Goal: Information Seeking & Learning: Learn about a topic

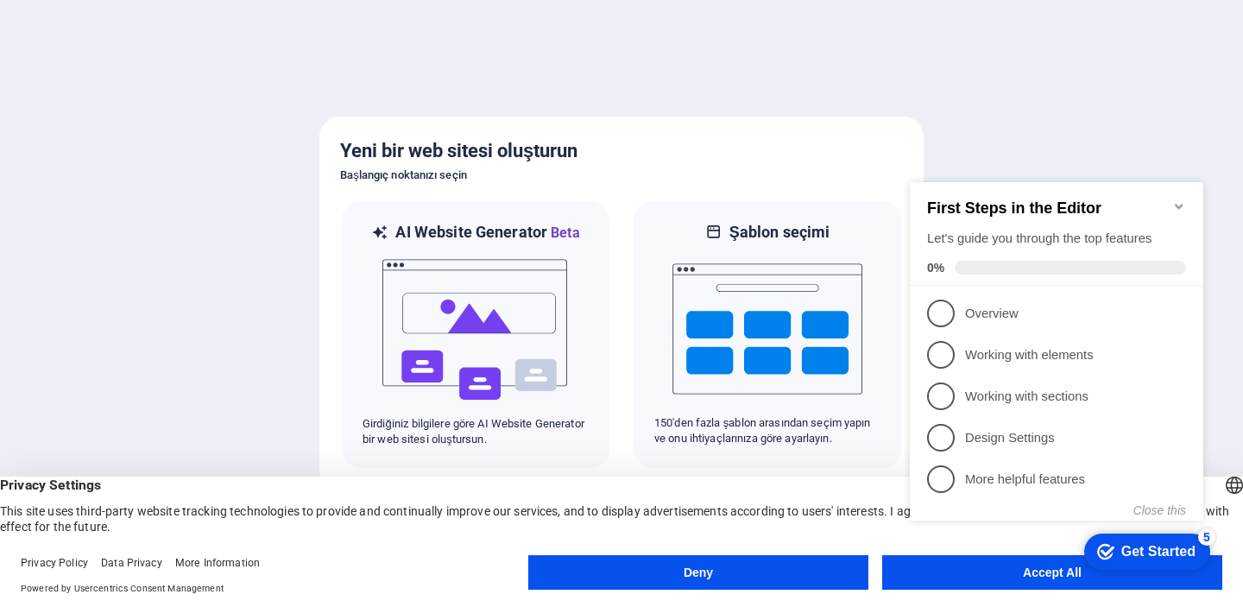
click at [1179, 199] on icon "Minimize checklist" at bounding box center [1179, 206] width 14 height 14
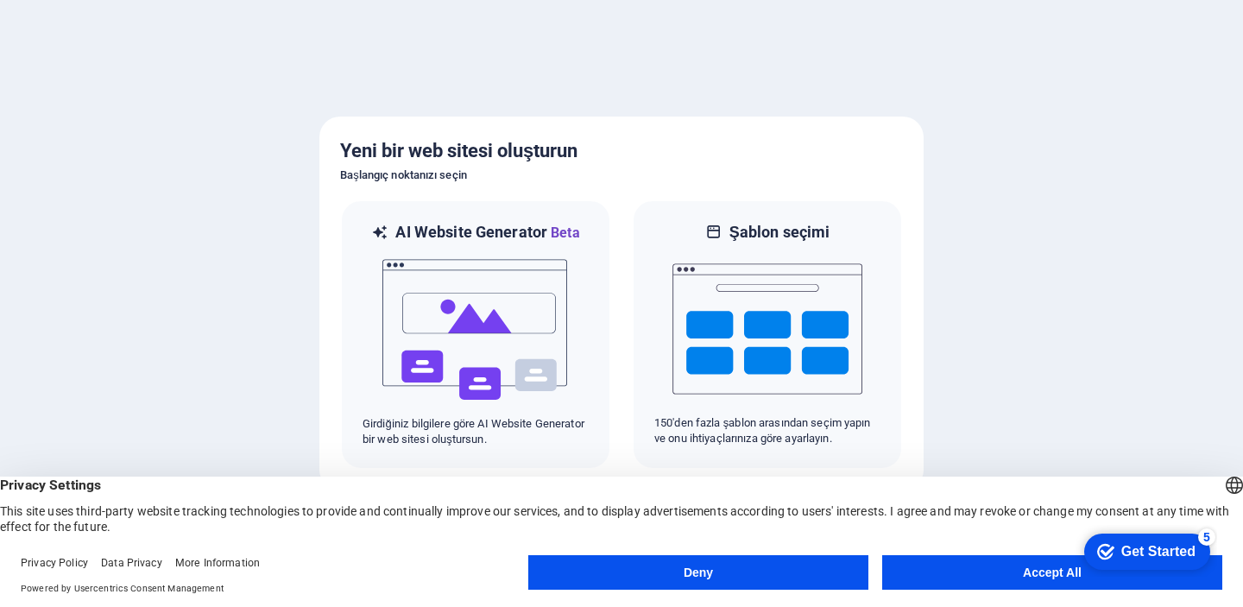
click at [1009, 567] on button "Accept All" at bounding box center [1052, 572] width 340 height 35
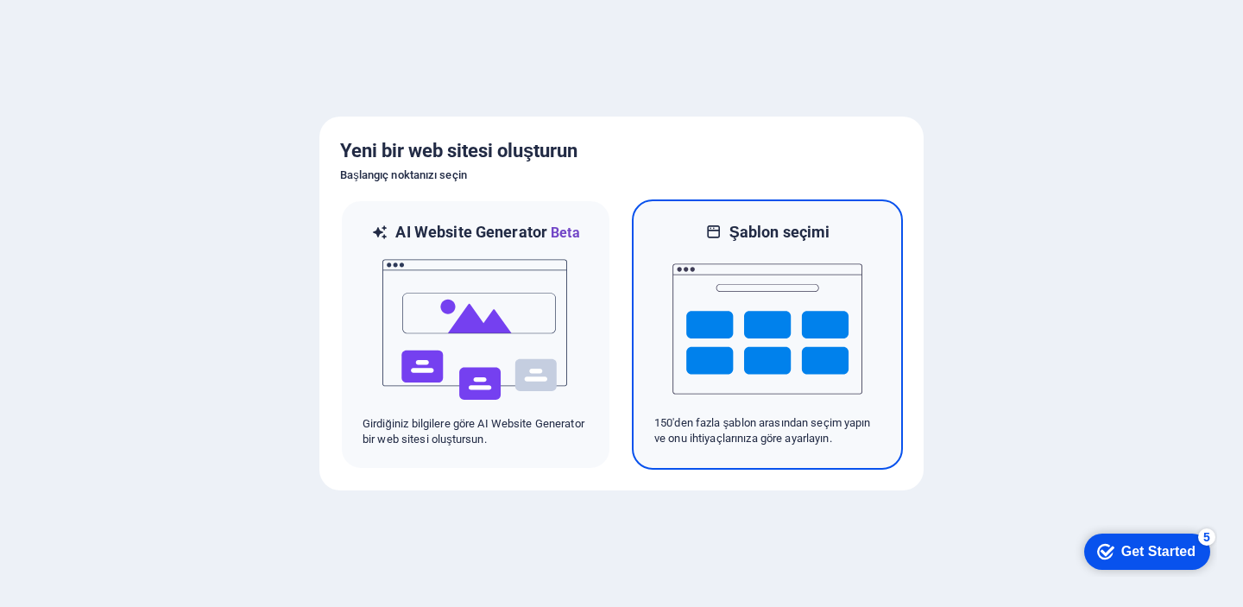
click at [706, 319] on img at bounding box center [767, 328] width 190 height 173
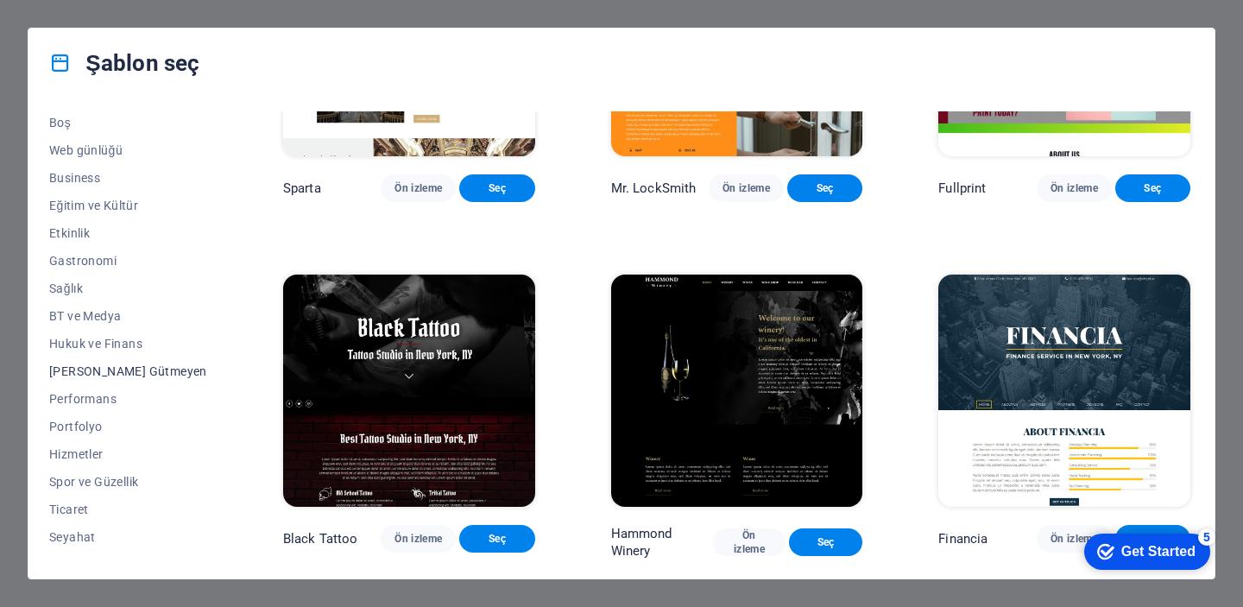
scroll to position [244, 0]
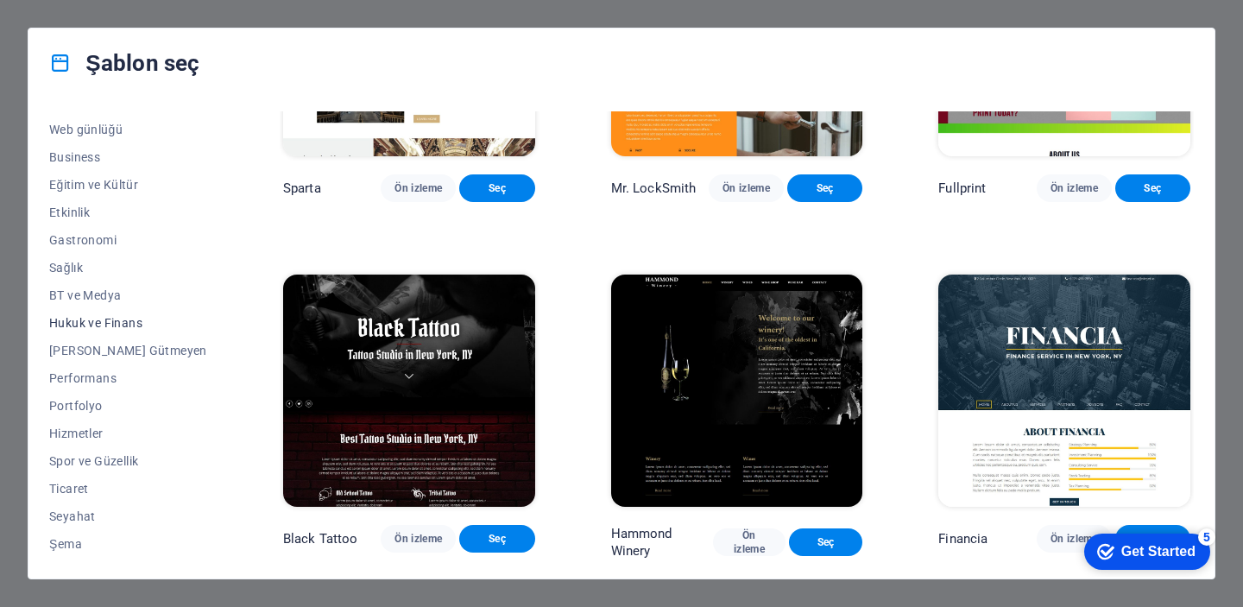
click at [92, 324] on span "Hukuk ve Finans" at bounding box center [128, 323] width 158 height 14
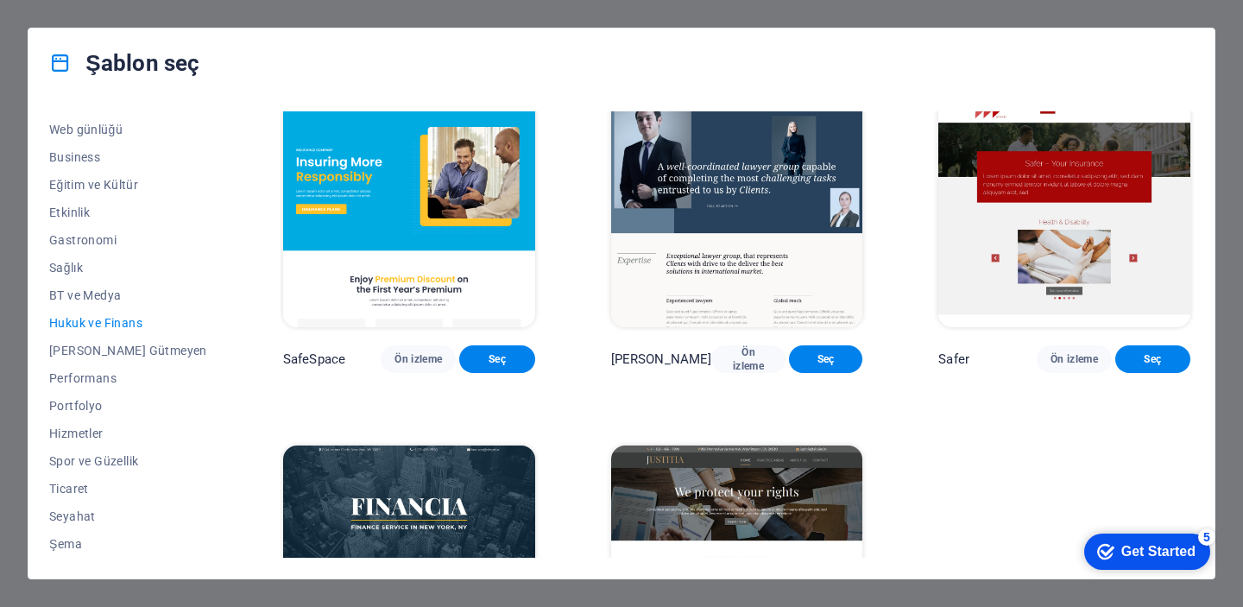
scroll to position [0, 0]
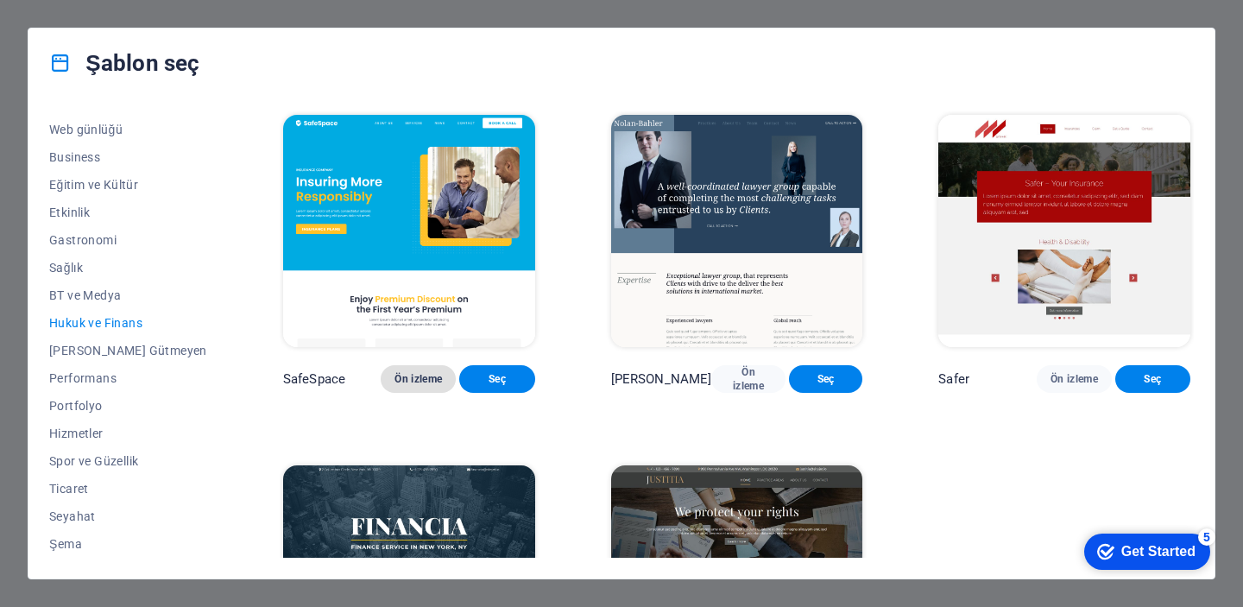
click at [394, 385] on span "Ön izleme" at bounding box center [417, 379] width 47 height 14
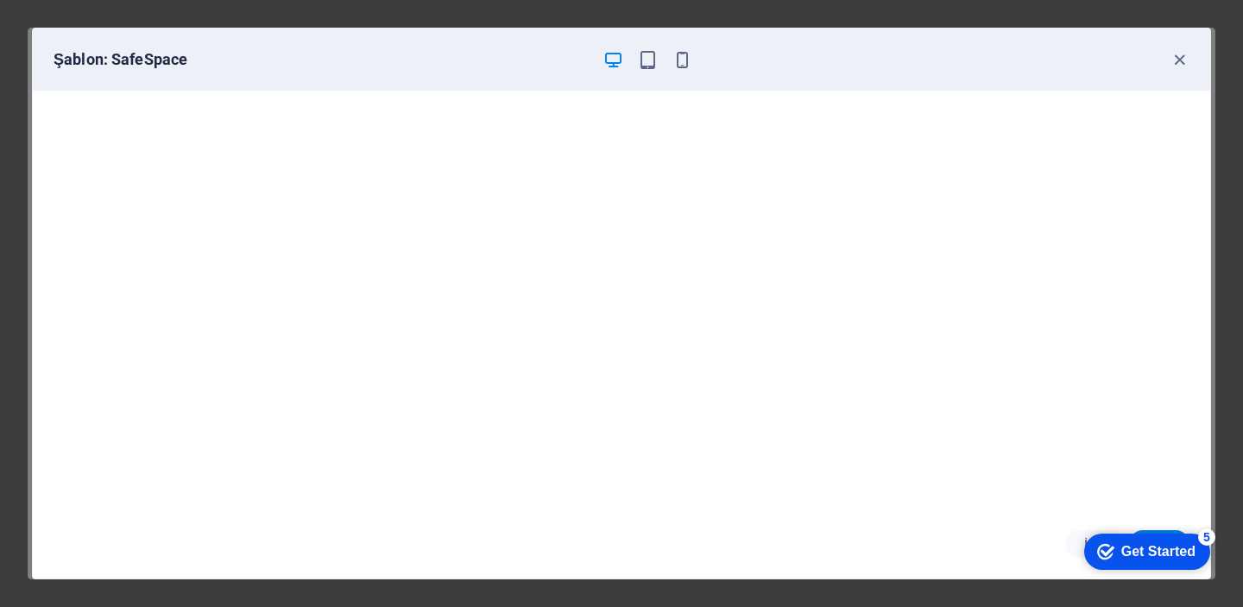
scroll to position [3, 0]
click at [1181, 60] on icon "button" at bounding box center [1179, 60] width 20 height 20
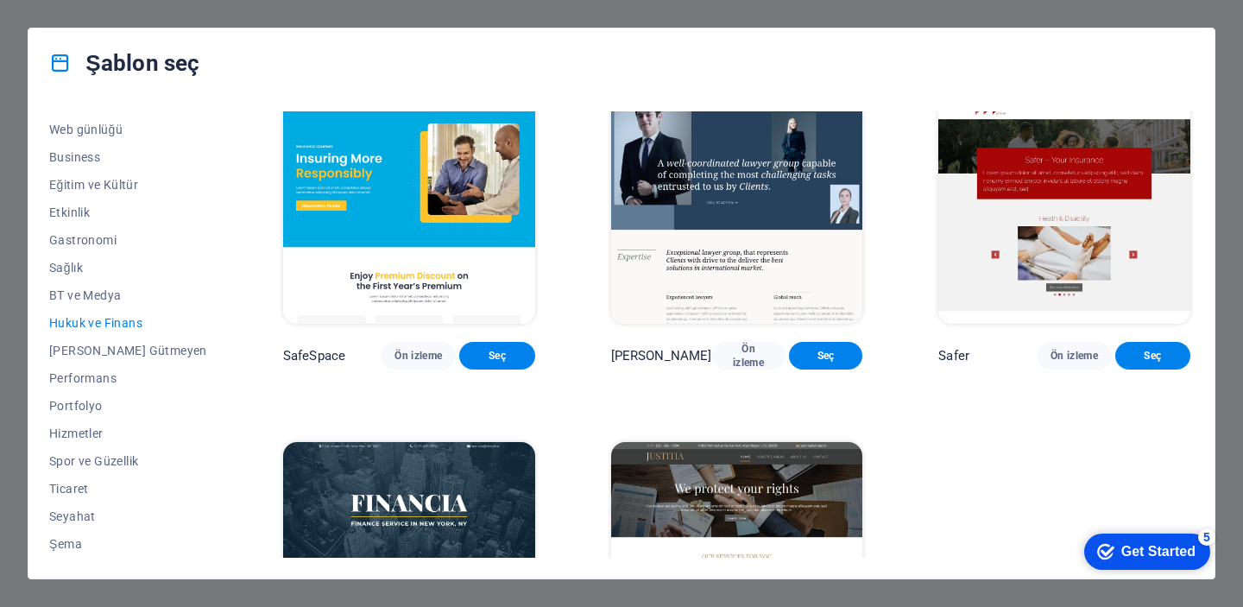
scroll to position [0, 0]
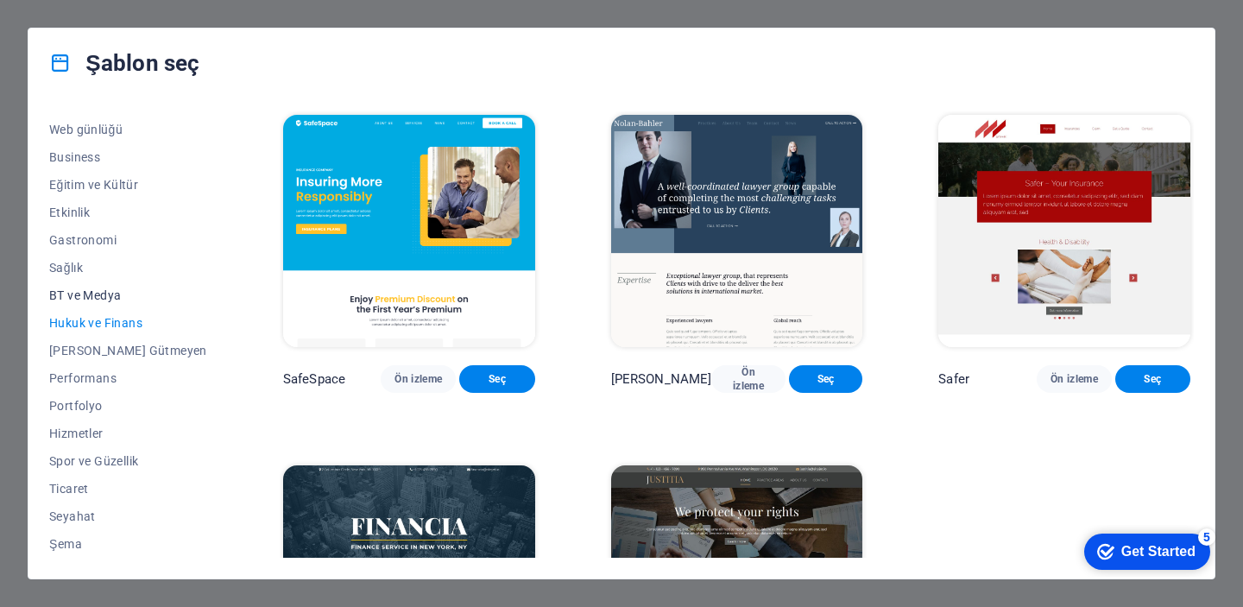
click at [85, 288] on span "BT ve Medya" at bounding box center [128, 295] width 158 height 14
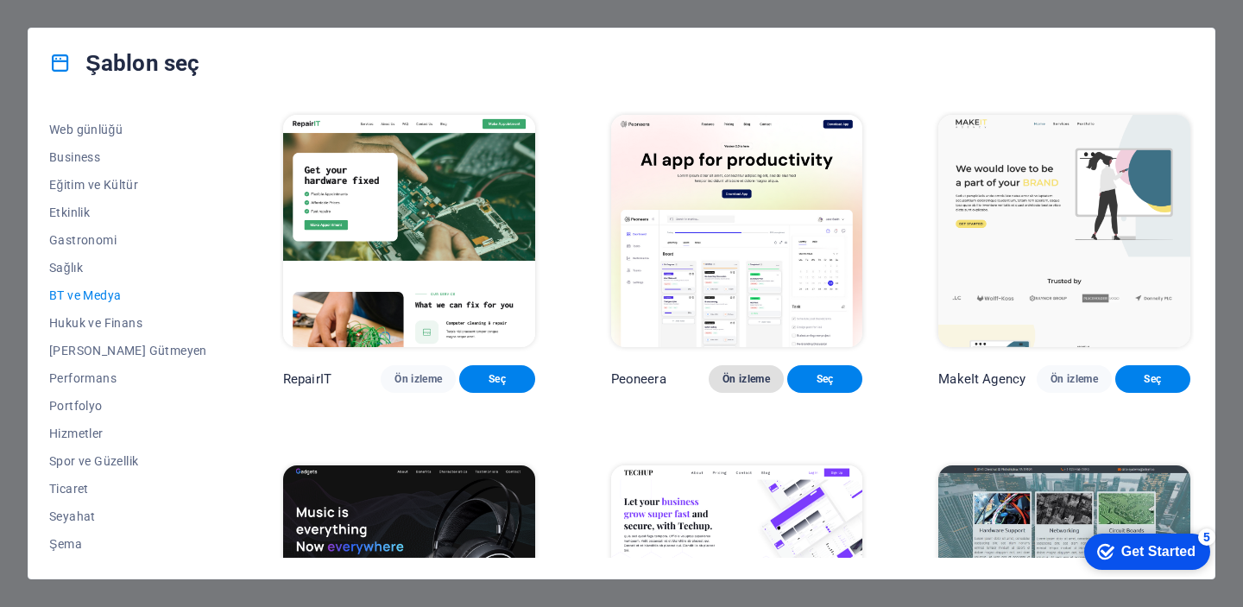
click at [737, 393] on button "Ön izleme" at bounding box center [745, 379] width 75 height 28
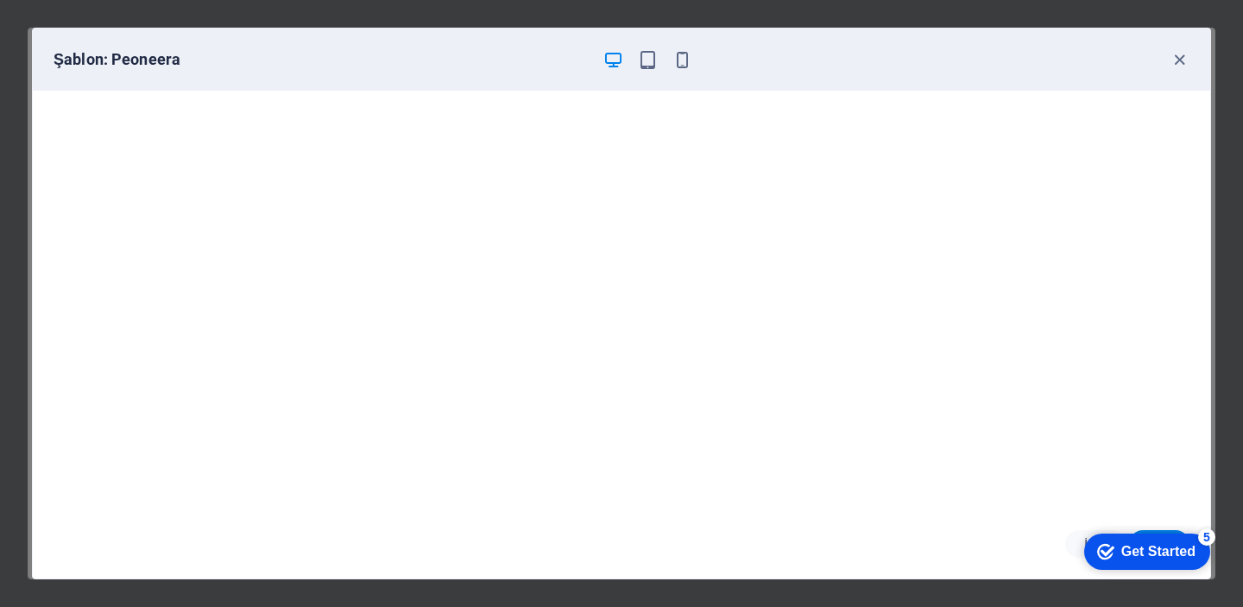
scroll to position [3, 0]
click at [1181, 60] on icon "button" at bounding box center [1179, 60] width 20 height 20
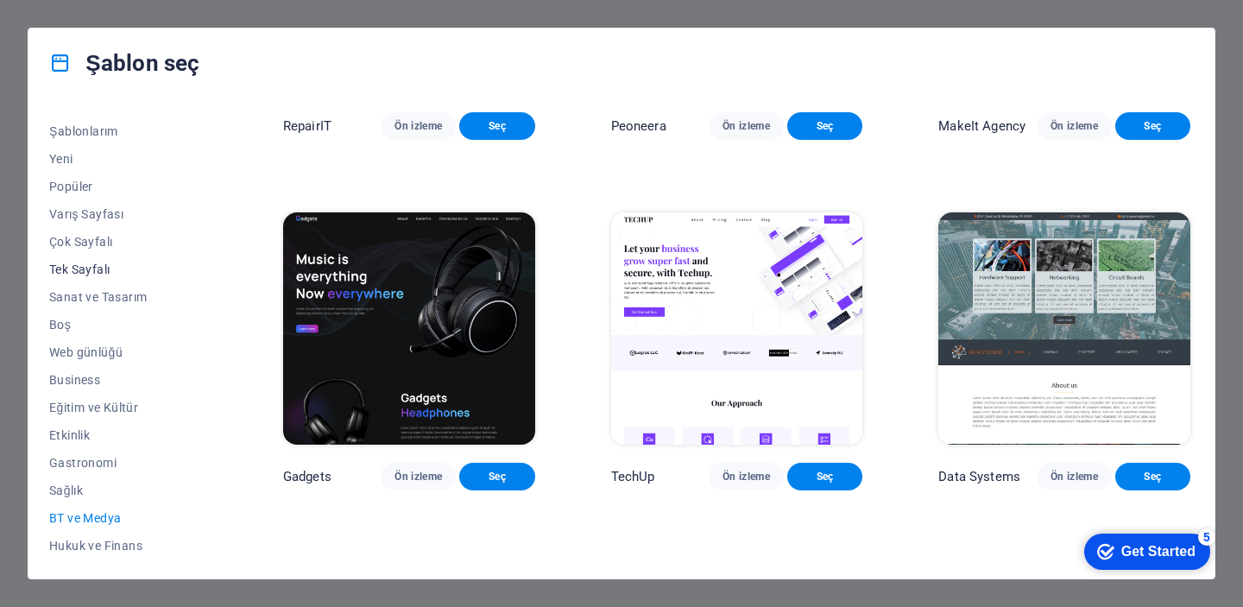
scroll to position [0, 0]
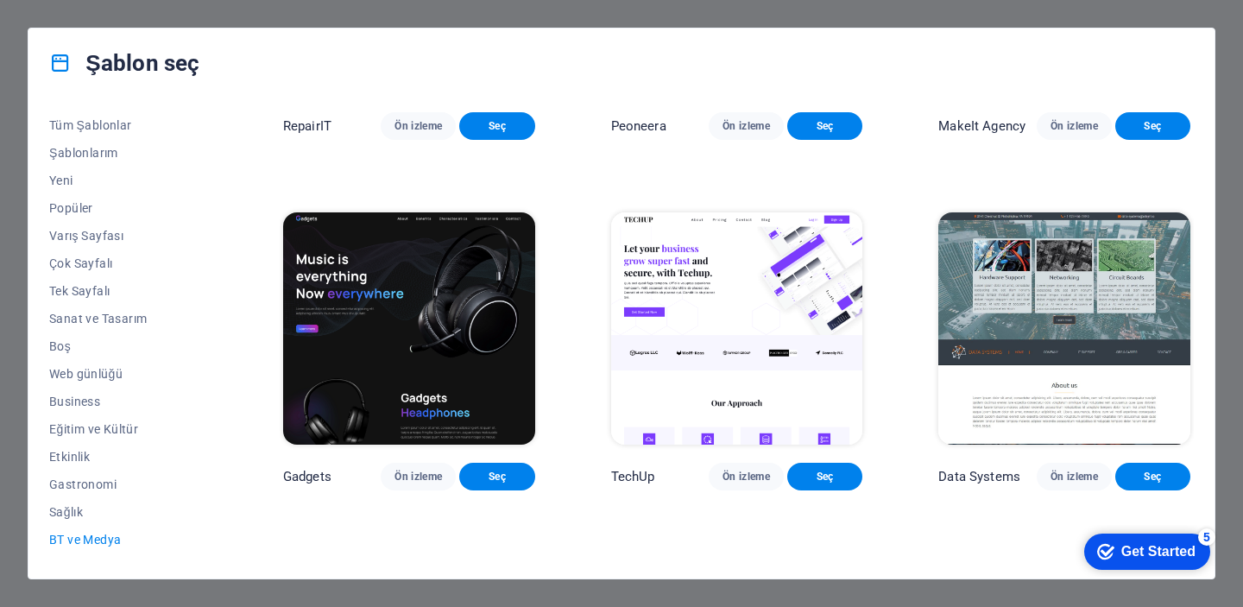
click at [705, 17] on div "Şablon seç Tüm Şablonlar Şablonlarım Yeni Popüler Varış Sayfası Çok Sayfalı Tek…" at bounding box center [621, 303] width 1243 height 607
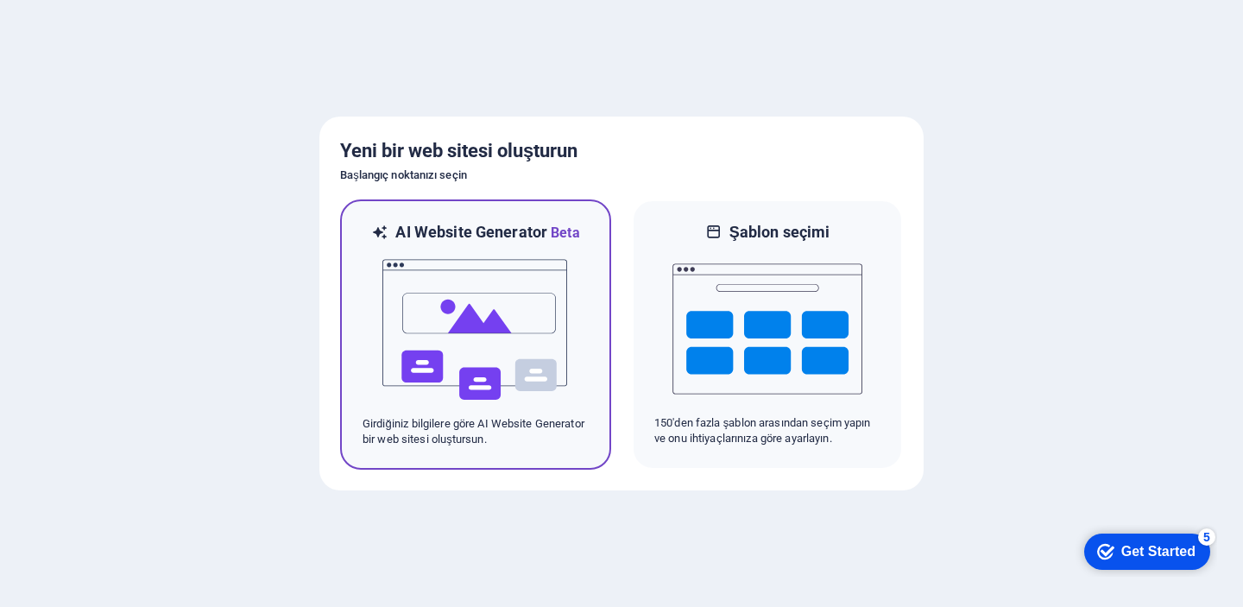
click at [475, 230] on h6 "AI Website Generator Beta" at bounding box center [487, 233] width 184 height 22
